Goal: Information Seeking & Learning: Learn about a topic

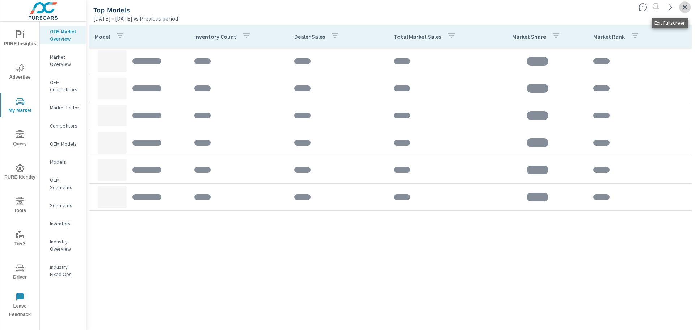
click at [685, 5] on icon "button" at bounding box center [685, 7] width 9 height 9
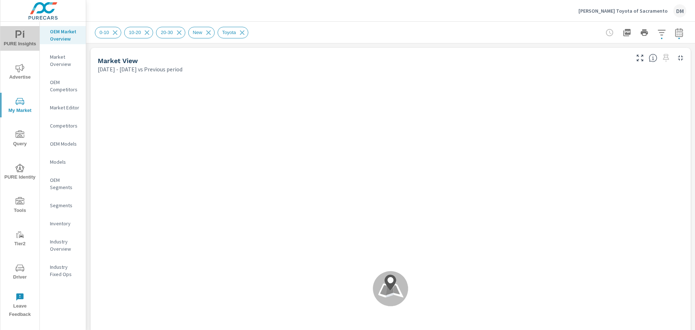
click at [17, 39] on span "PURE Insights" at bounding box center [20, 39] width 35 height 18
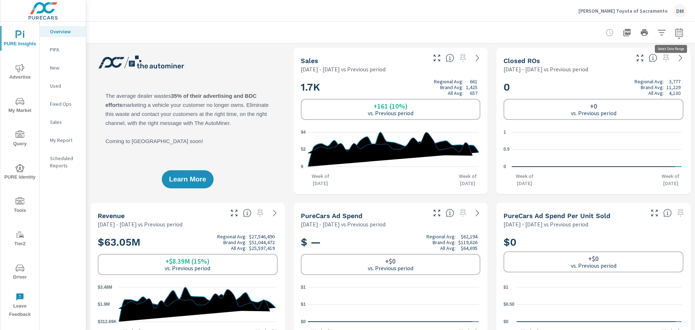
click at [677, 35] on icon "button" at bounding box center [679, 33] width 5 height 3
select select "Previous period"
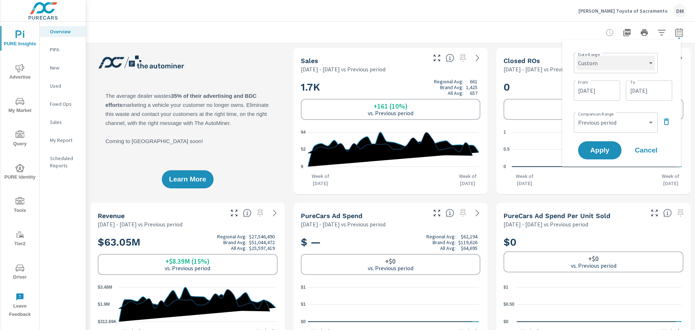
click at [625, 66] on select "Custom Yesterday Last week Last 7 days Last 14 days Last 30 days Last 45 days L…" at bounding box center [616, 63] width 78 height 14
click at [577, 56] on select "Custom Yesterday Last week Last 7 days Last 14 days Last 30 days Last 45 days L…" at bounding box center [616, 63] width 78 height 14
select select "Last 30 days"
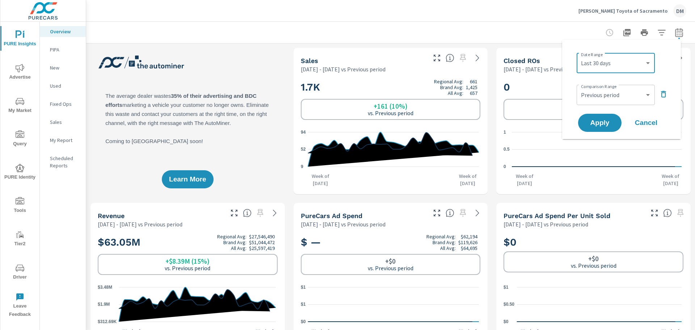
click at [661, 95] on icon "button" at bounding box center [664, 94] width 9 height 9
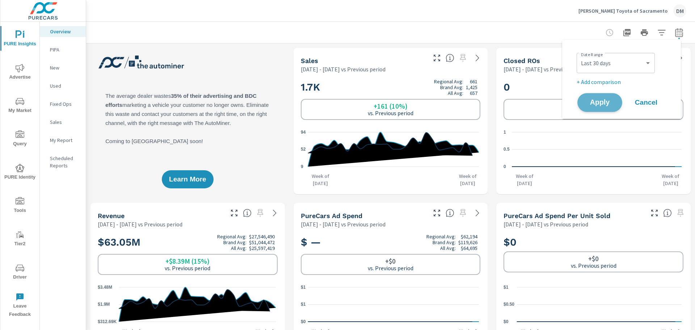
click at [598, 103] on span "Apply" at bounding box center [600, 102] width 30 height 7
